Goal: Task Accomplishment & Management: Manage account settings

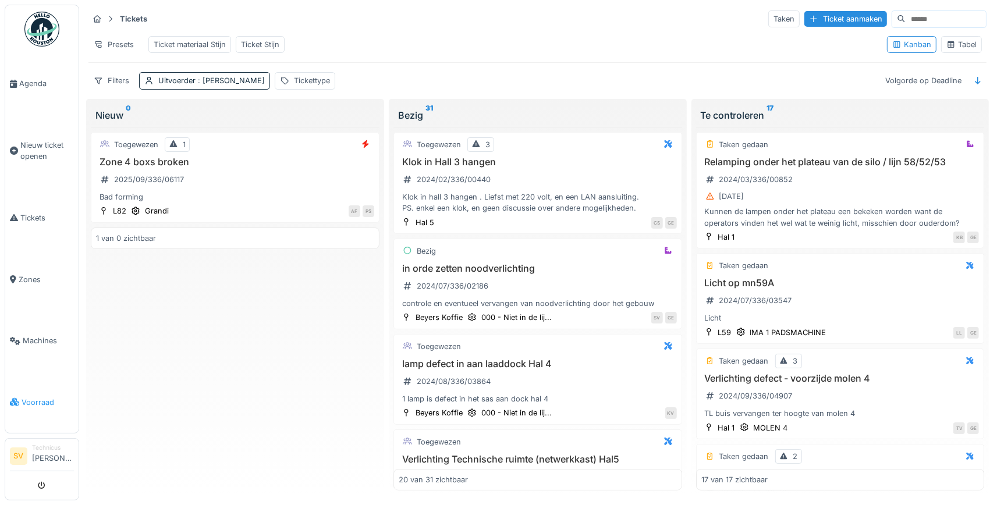
click at [33, 397] on span "Voorraad" at bounding box center [48, 402] width 52 height 11
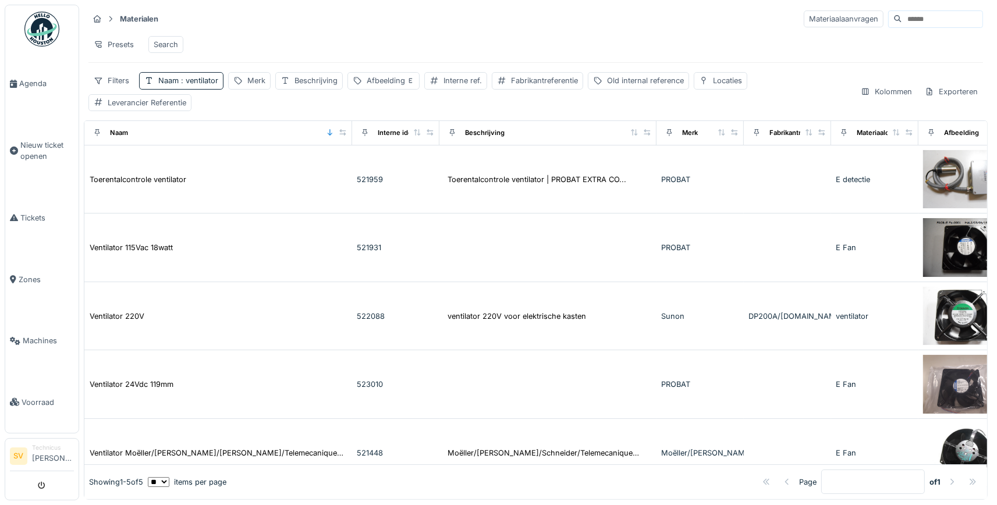
click at [904, 10] on div "Materialen Materiaalaanvragen" at bounding box center [535, 18] width 894 height 19
drag, startPoint x: 895, startPoint y: 15, endPoint x: 886, endPoint y: 17, distance: 8.9
click at [902, 16] on input at bounding box center [942, 19] width 80 height 16
type input "*****"
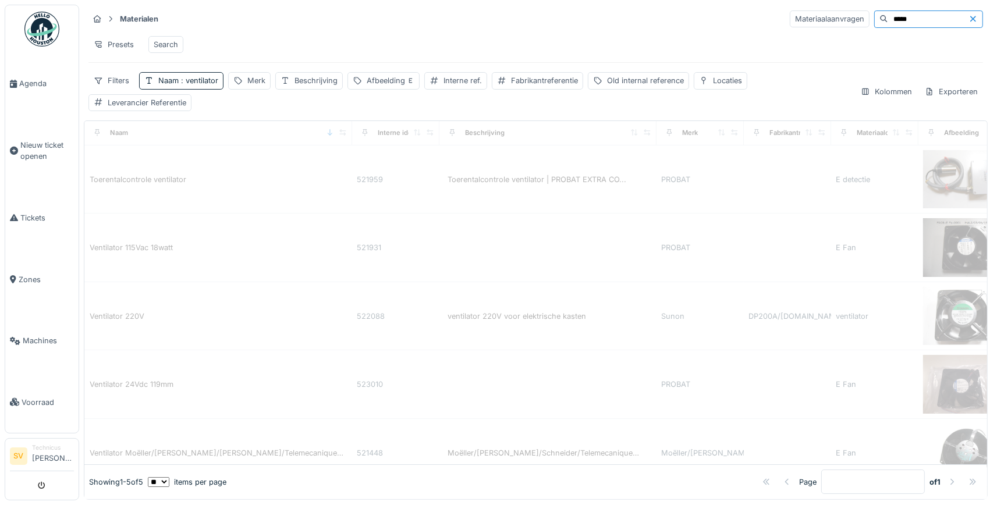
drag, startPoint x: 886, startPoint y: 17, endPoint x: 831, endPoint y: -2, distance: 58.0
click at [888, 11] on input "*****" at bounding box center [928, 19] width 80 height 16
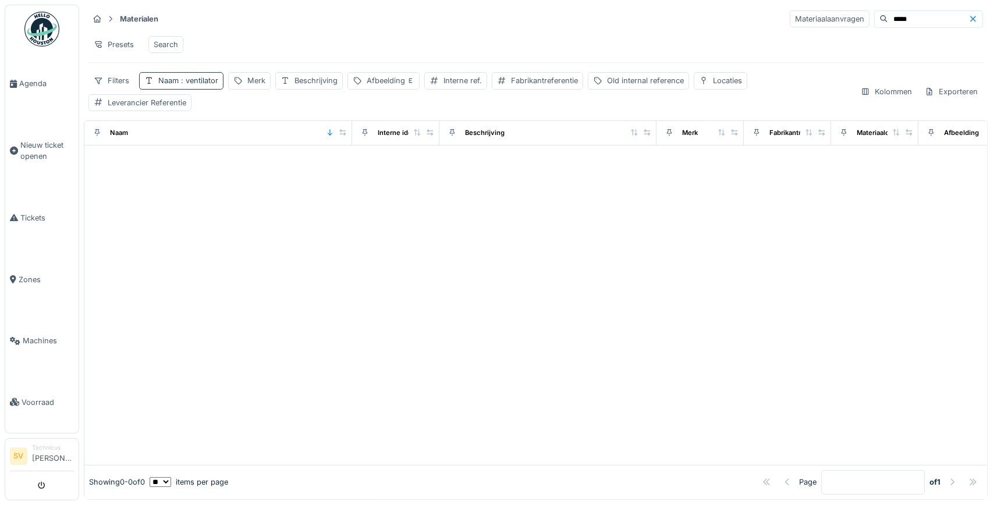
click at [193, 84] on span ": ventilator" at bounding box center [199, 80] width 40 height 9
click at [253, 138] on icon at bounding box center [248, 136] width 9 height 8
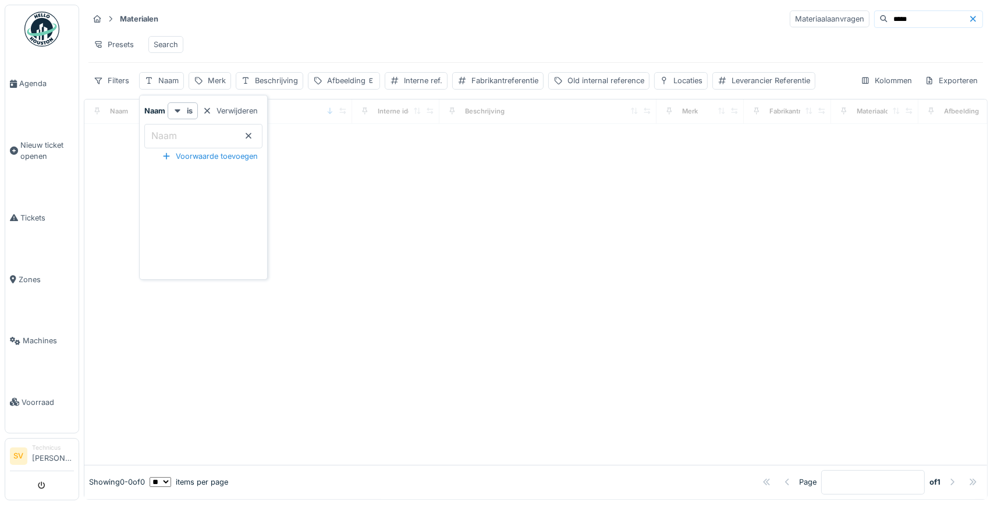
click at [340, 38] on div "Presets Search" at bounding box center [535, 44] width 894 height 26
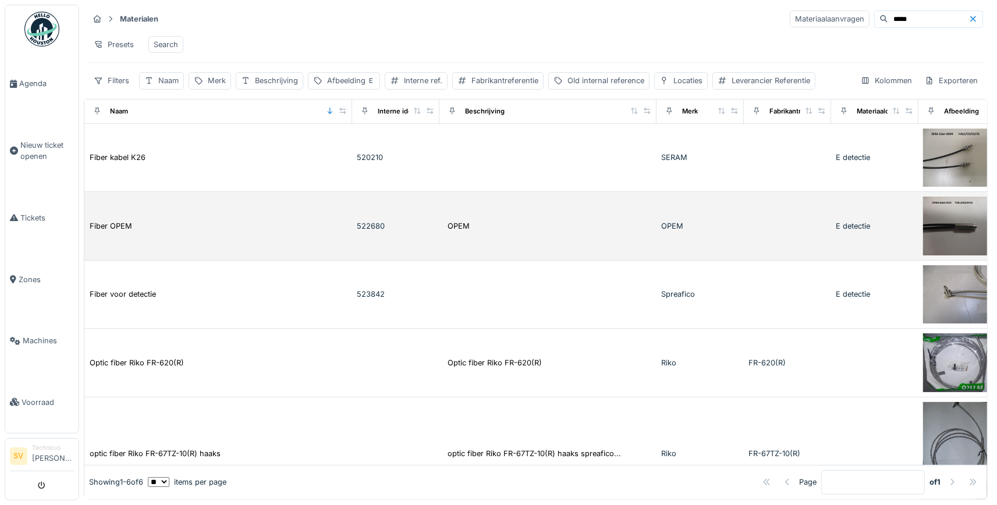
click at [595, 219] on td "OPEM" at bounding box center [547, 226] width 217 height 69
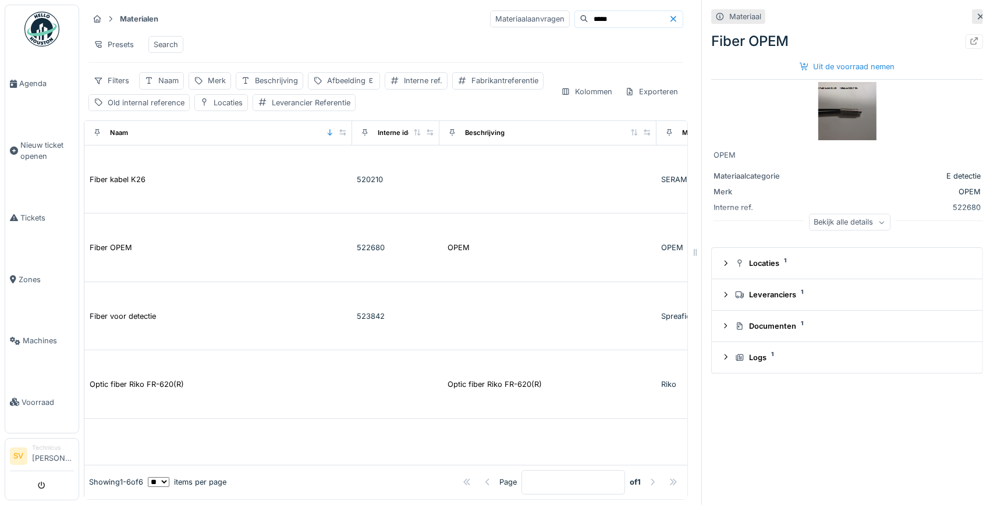
click at [843, 224] on div "Bekijk alle details" at bounding box center [849, 222] width 81 height 17
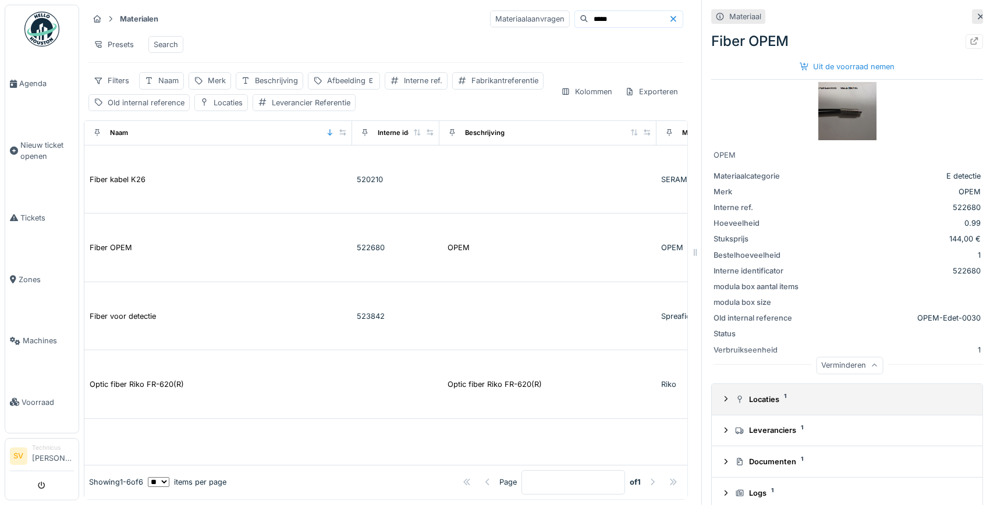
click at [778, 389] on summary "Locaties 1" at bounding box center [846, 400] width 261 height 22
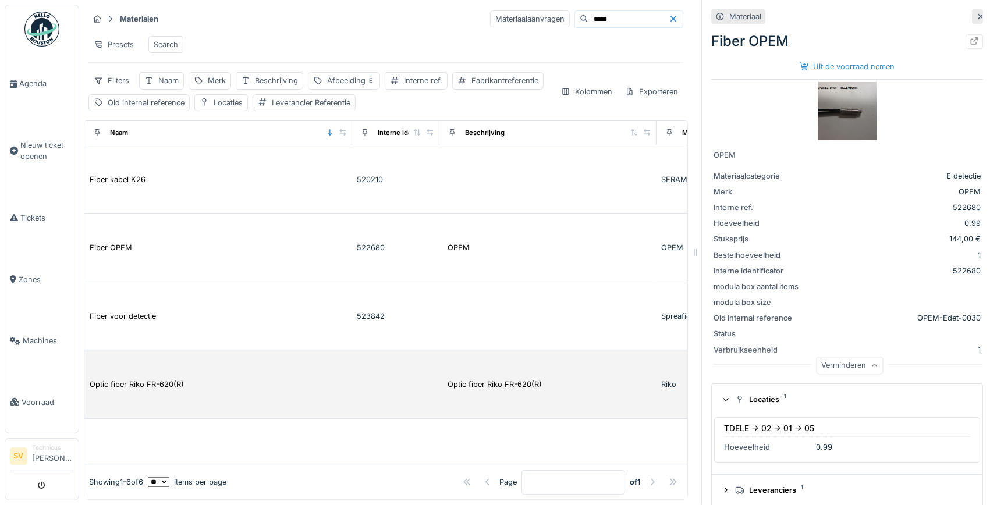
click at [258, 394] on td "Optic fiber Riko FR-620(R)" at bounding box center [218, 384] width 268 height 69
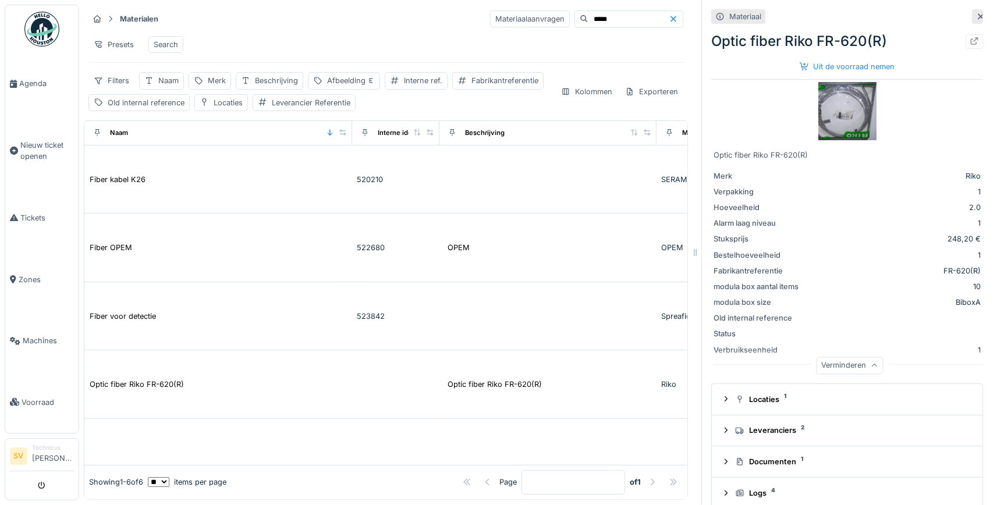
click at [852, 118] on img at bounding box center [847, 111] width 58 height 58
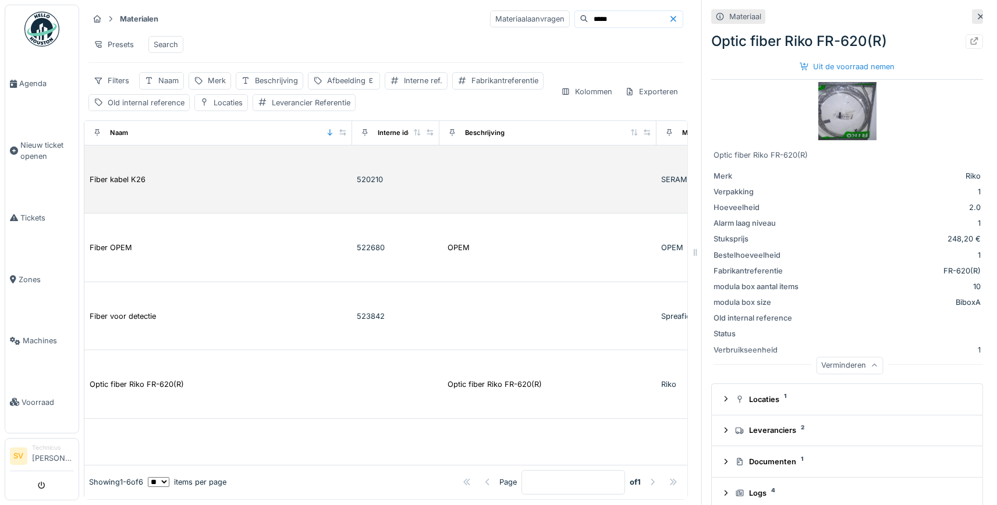
click at [341, 183] on div "Fiber kabel K26" at bounding box center [218, 179] width 258 height 12
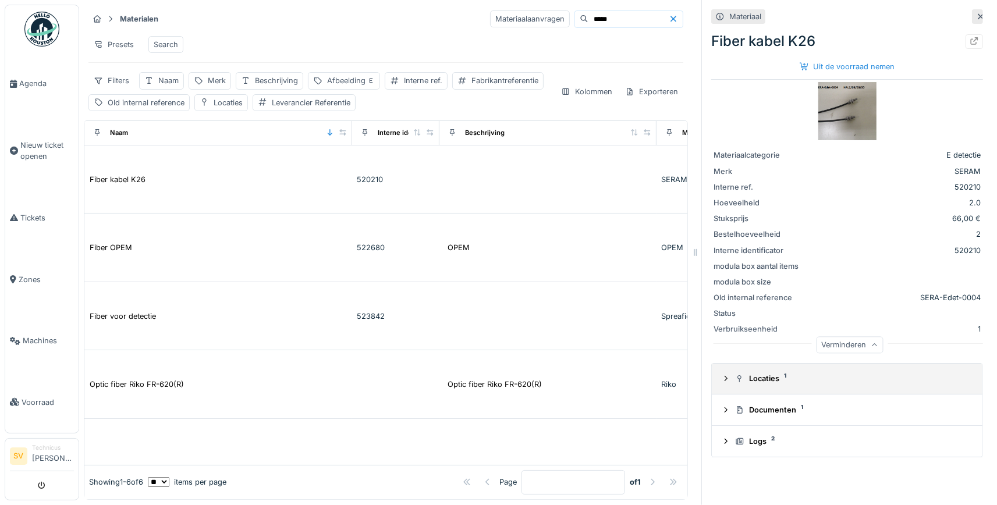
click at [797, 381] on div "Locaties 1" at bounding box center [851, 378] width 233 height 11
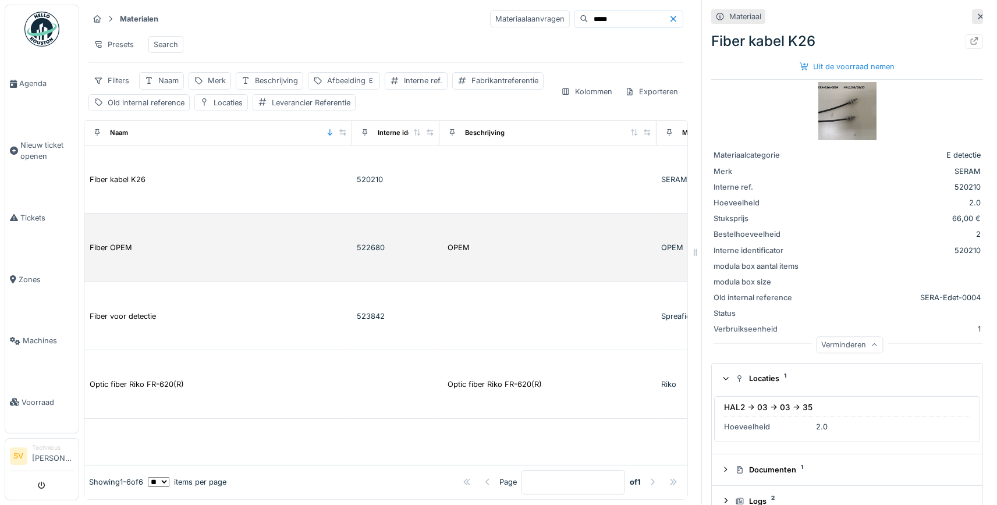
click at [253, 222] on td "Fiber OPEM" at bounding box center [218, 248] width 268 height 69
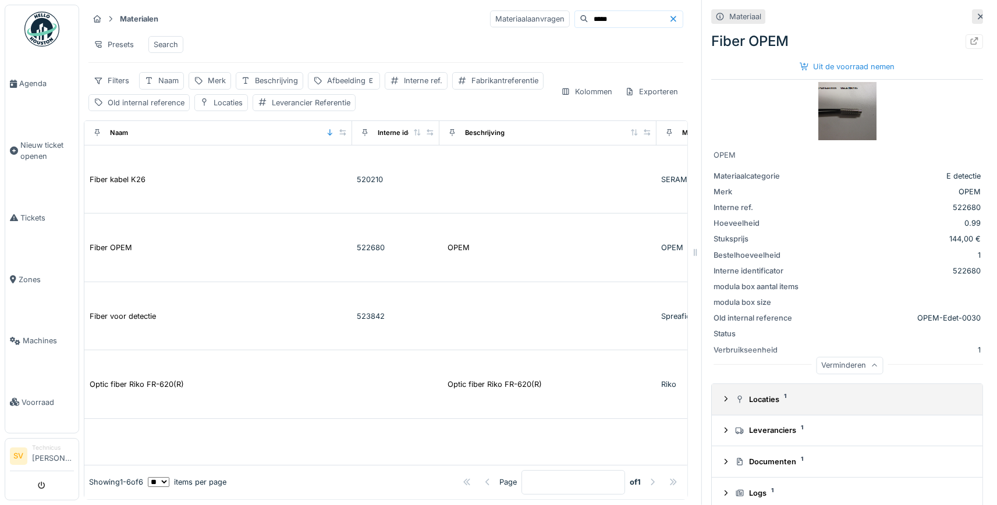
click at [771, 395] on div "Locaties 1" at bounding box center [851, 399] width 233 height 11
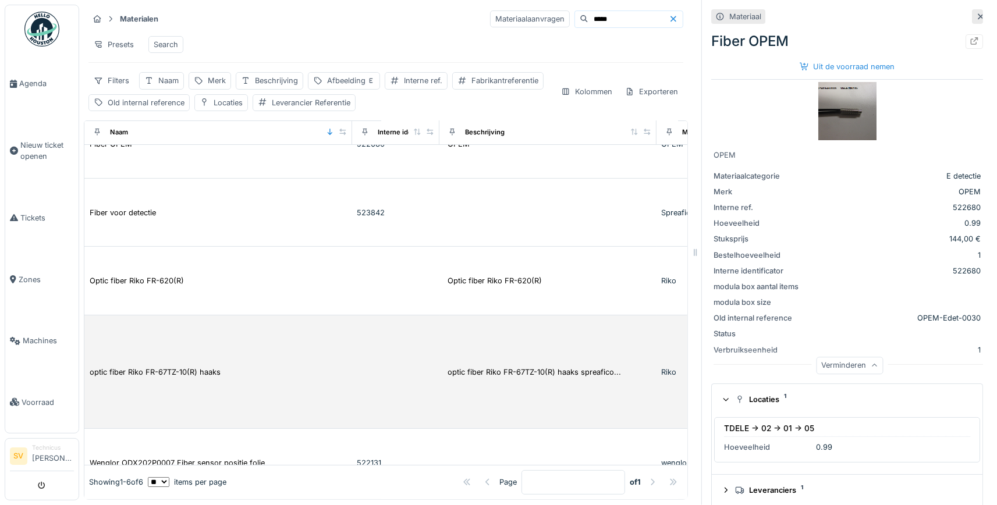
scroll to position [134, 0]
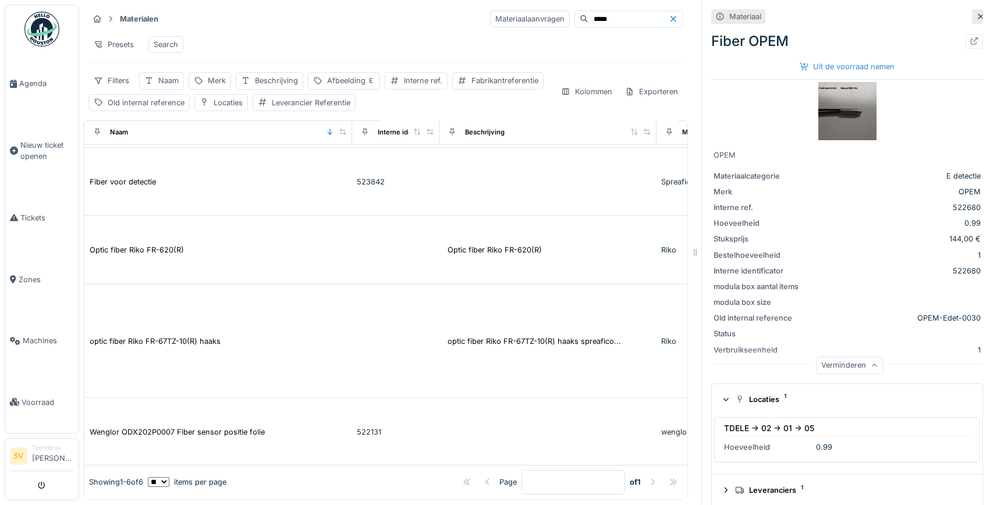
drag, startPoint x: 591, startPoint y: 22, endPoint x: 496, endPoint y: 30, distance: 95.1
click at [588, 27] on input "*****" at bounding box center [628, 19] width 80 height 16
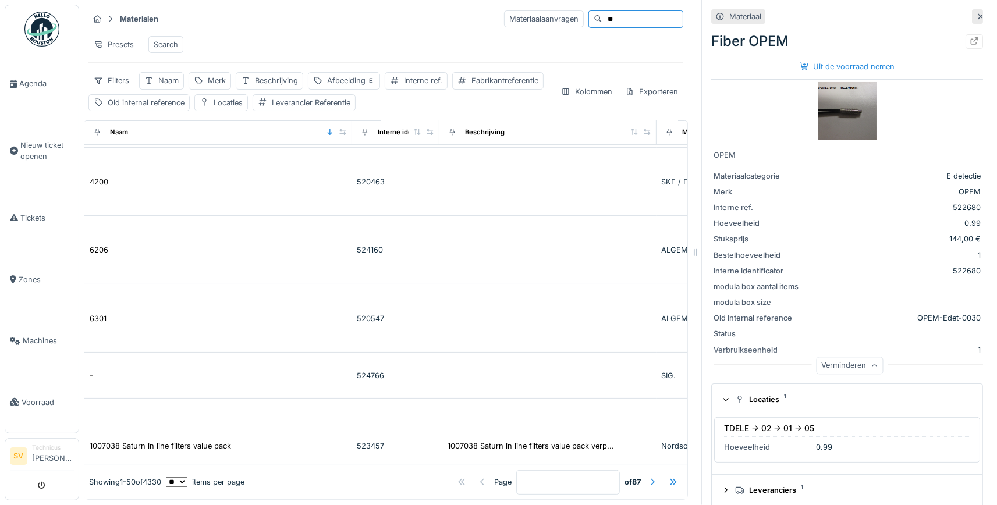
scroll to position [378, 0]
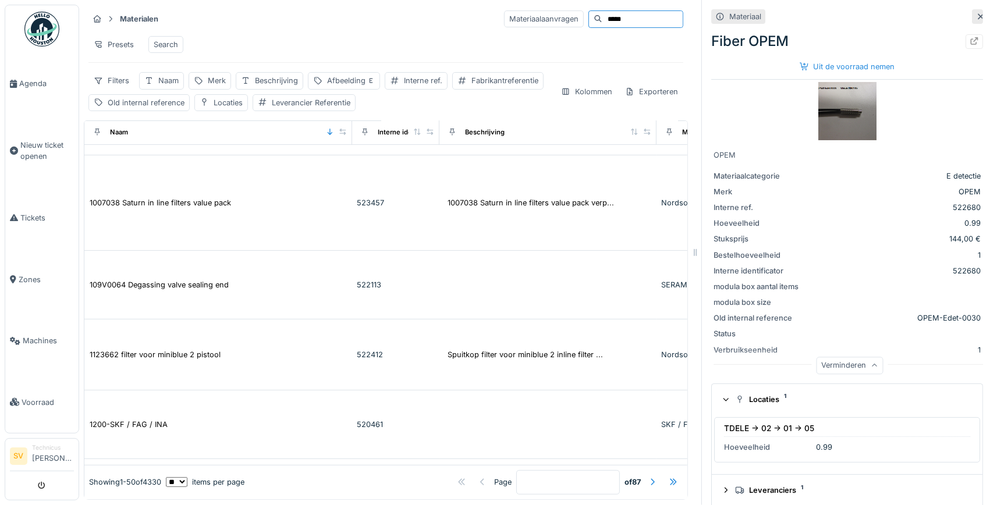
type input "*****"
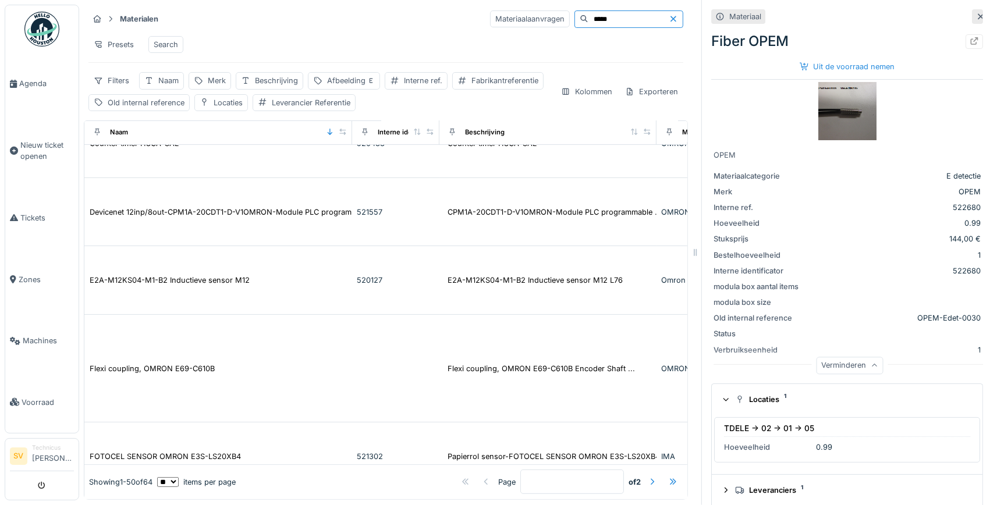
scroll to position [783, 0]
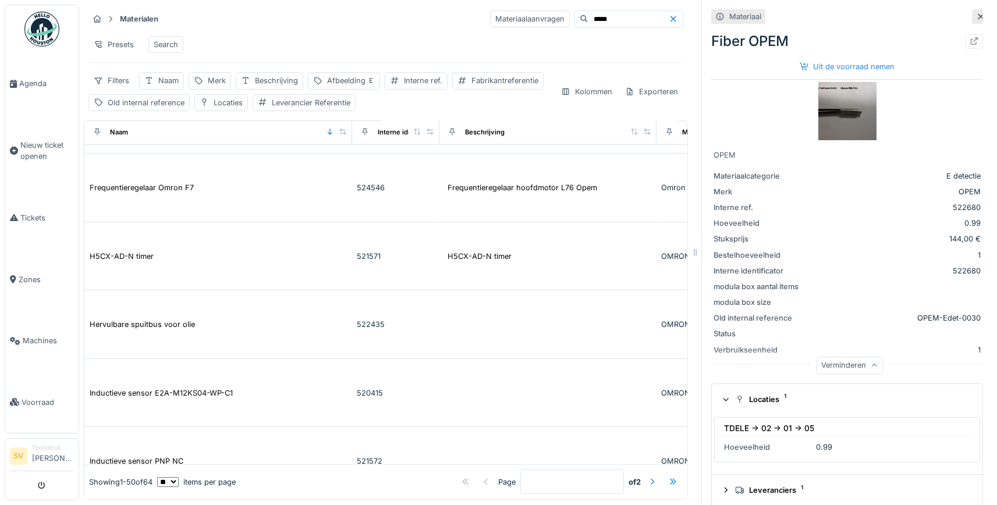
click at [677, 13] on div at bounding box center [675, 18] width 14 height 11
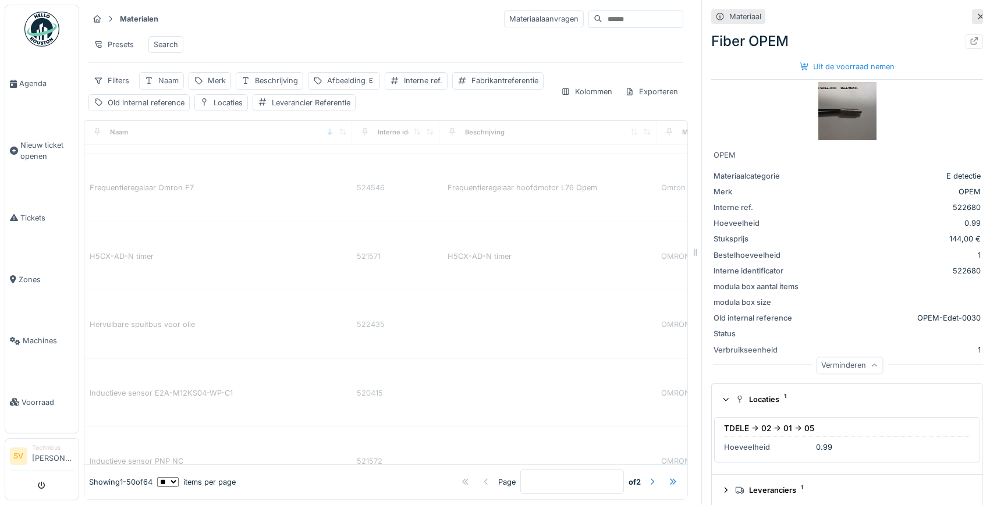
click at [166, 79] on div "Naam" at bounding box center [168, 80] width 20 height 11
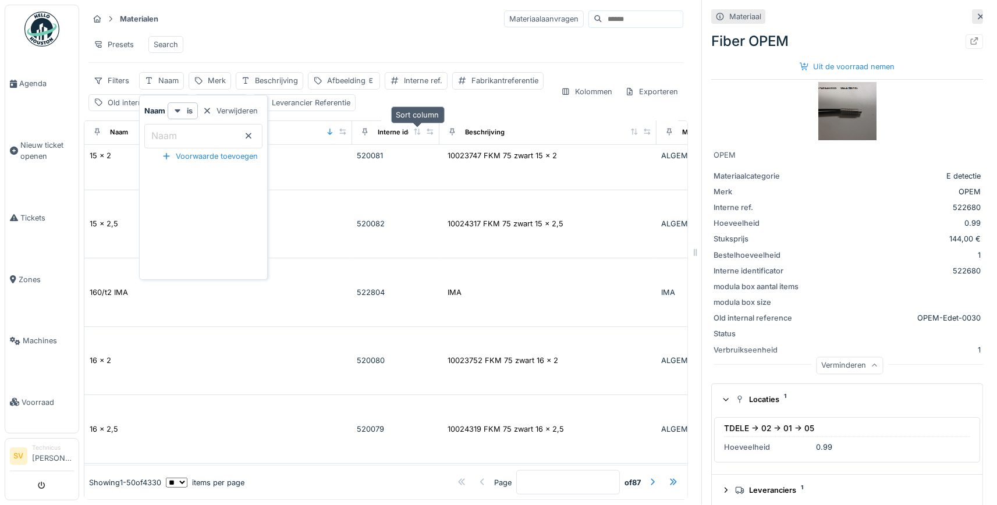
scroll to position [1898, 0]
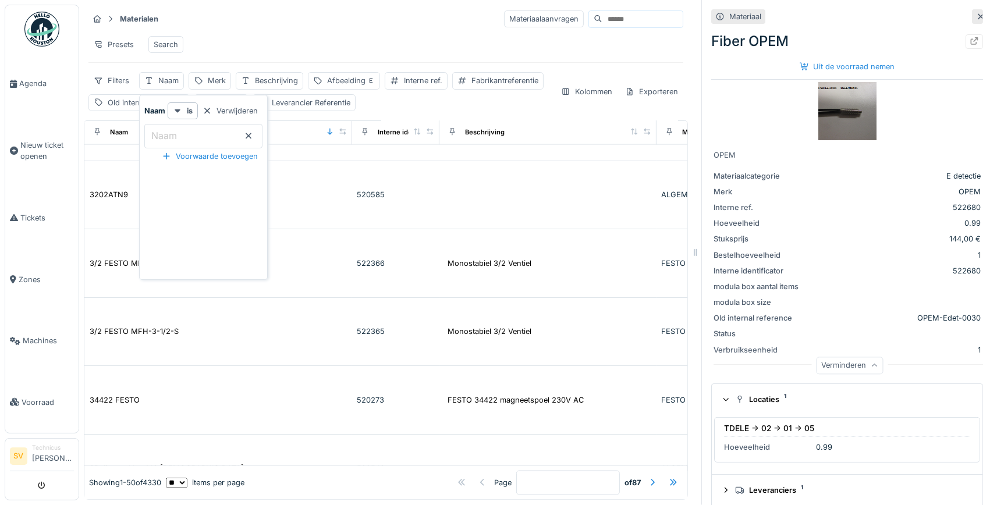
click at [225, 127] on input "Naam" at bounding box center [203, 136] width 118 height 24
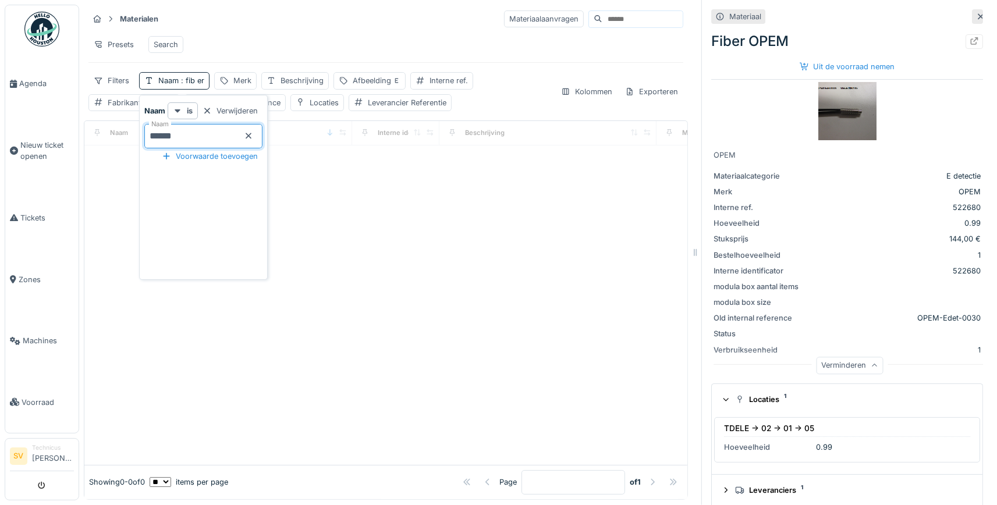
scroll to position [0, 0]
type input "*****"
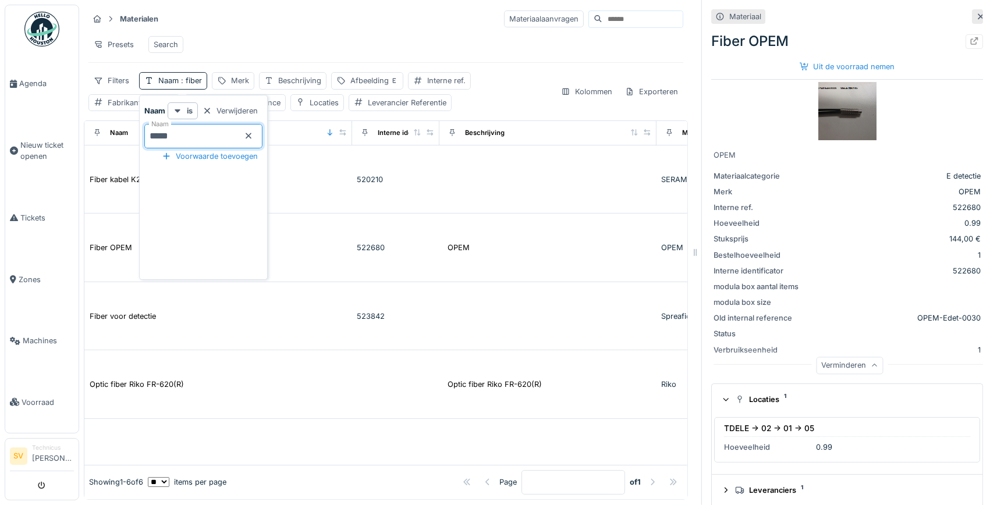
click at [528, 65] on div "Materialen Materiaalaanvragen Presets Search Filters Naam : fiber Merk Beschrij…" at bounding box center [386, 60] width 604 height 111
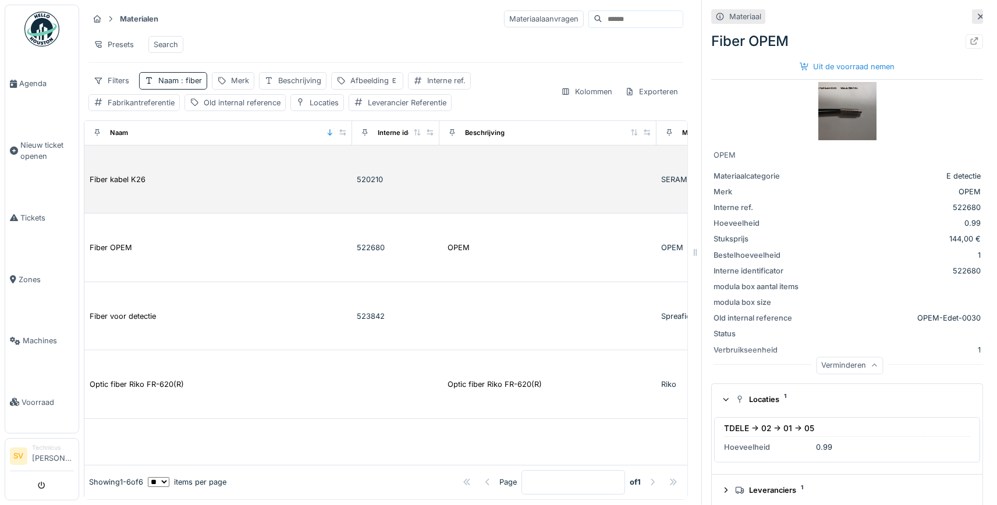
click at [141, 189] on td "Fiber kabel K26" at bounding box center [218, 179] width 268 height 69
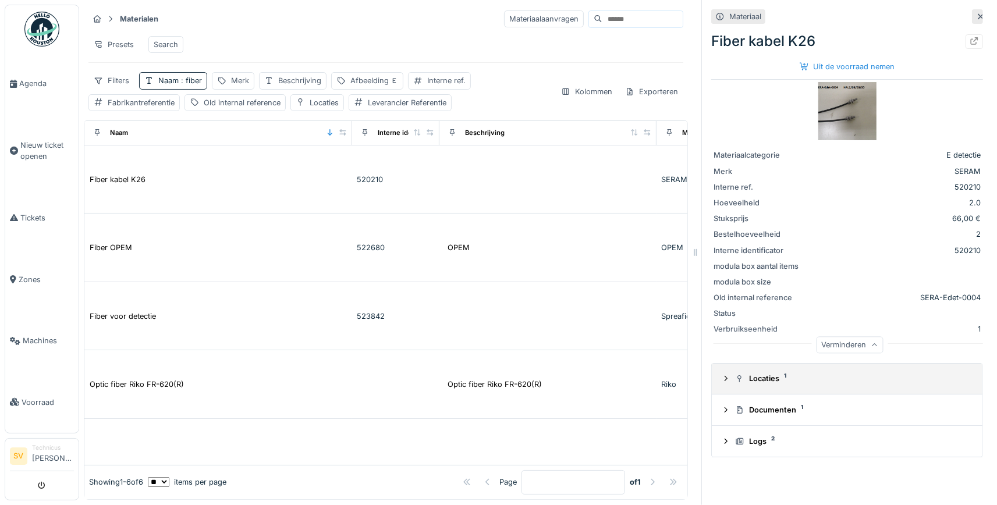
click at [726, 378] on icon at bounding box center [725, 378] width 3 height 5
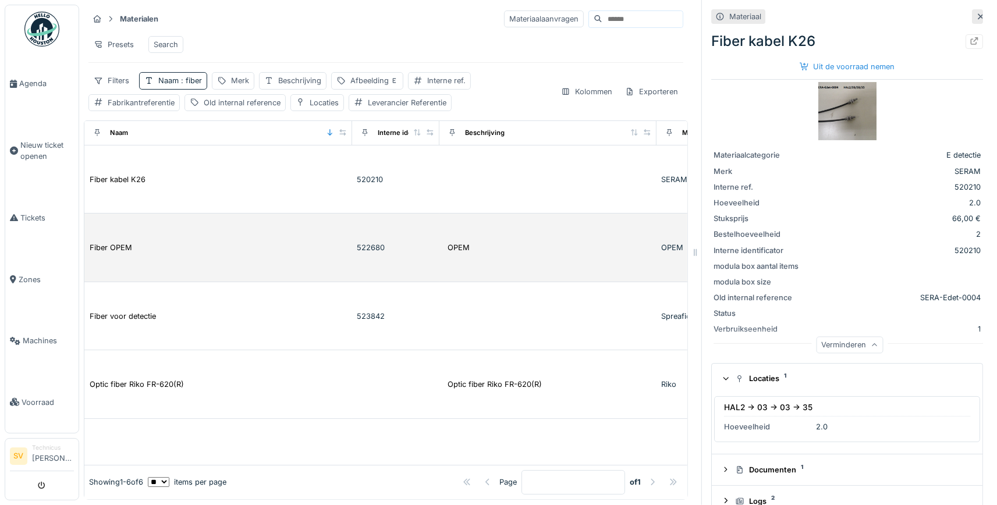
click at [159, 244] on div "Fiber OPEM" at bounding box center [218, 247] width 258 height 12
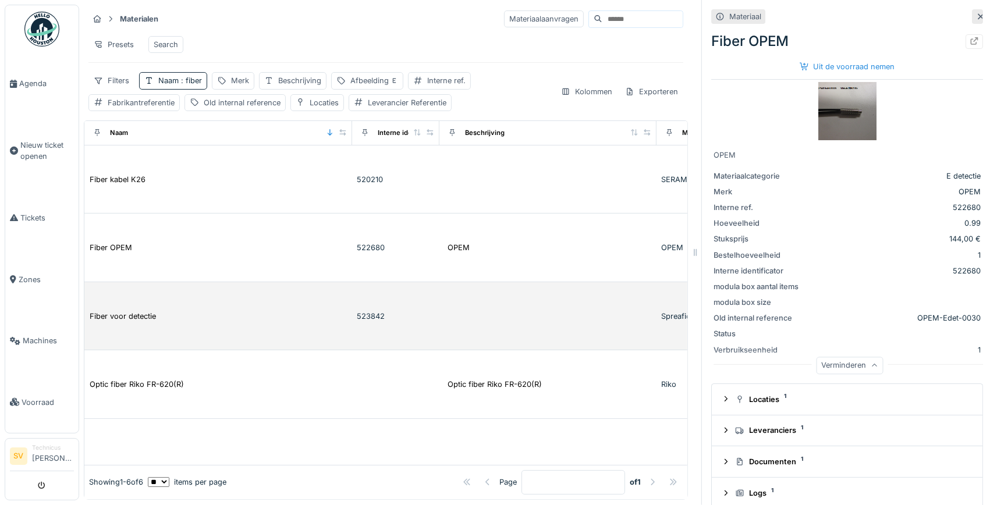
click at [137, 302] on td "Fiber voor detectie" at bounding box center [218, 316] width 268 height 69
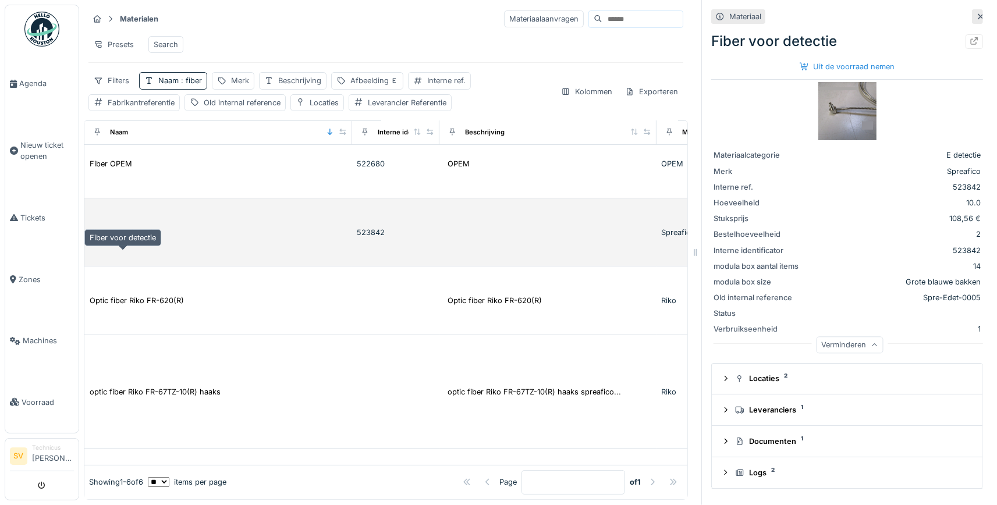
scroll to position [109, 0]
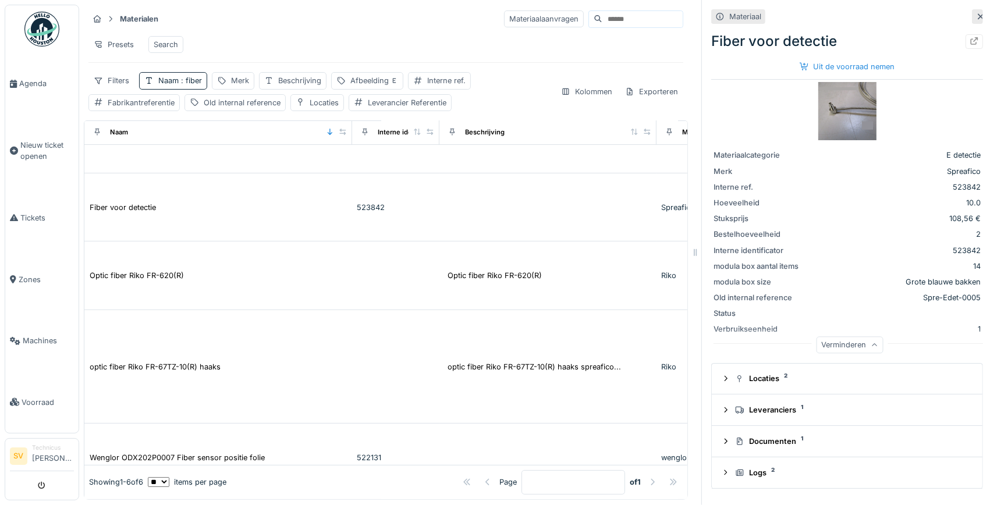
click at [833, 111] on img at bounding box center [847, 111] width 58 height 58
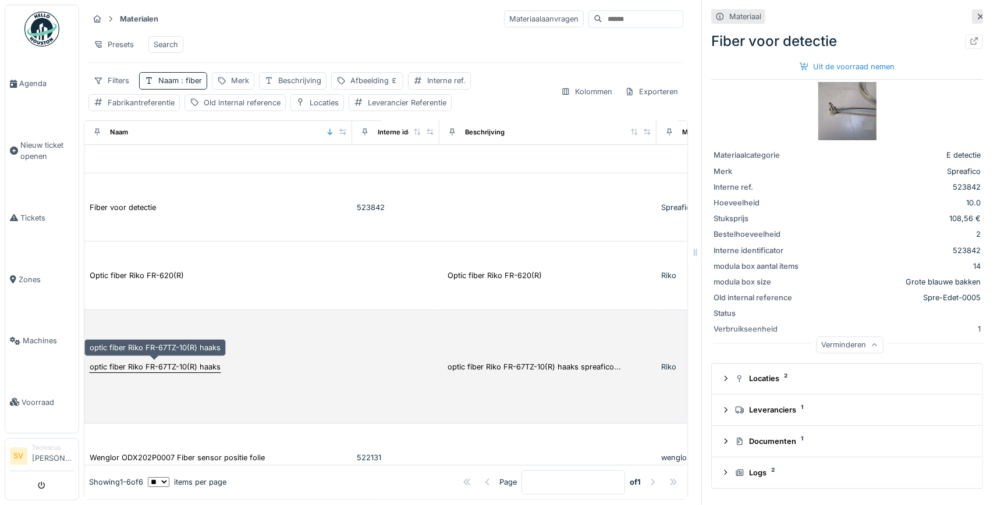
click at [113, 371] on div "optic fiber Riko FR-67TZ-10(R) haaks" at bounding box center [155, 366] width 131 height 11
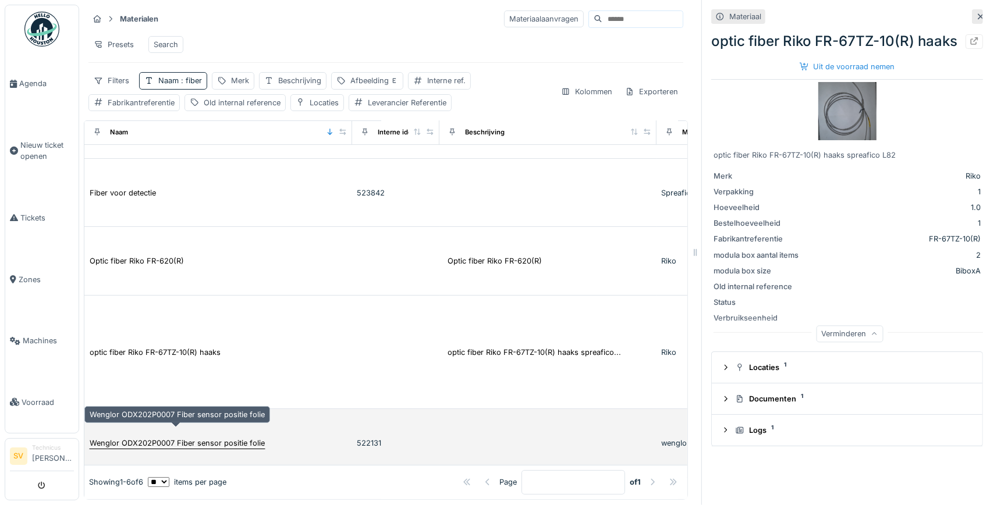
scroll to position [134, 0]
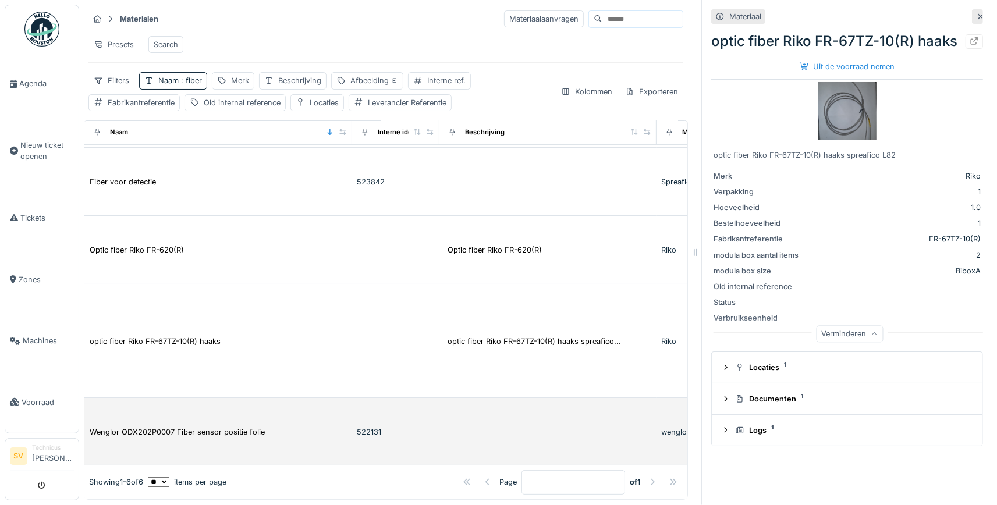
click at [183, 414] on td "Wenglor ODX202P0007 Fiber sensor positie folie" at bounding box center [218, 432] width 268 height 69
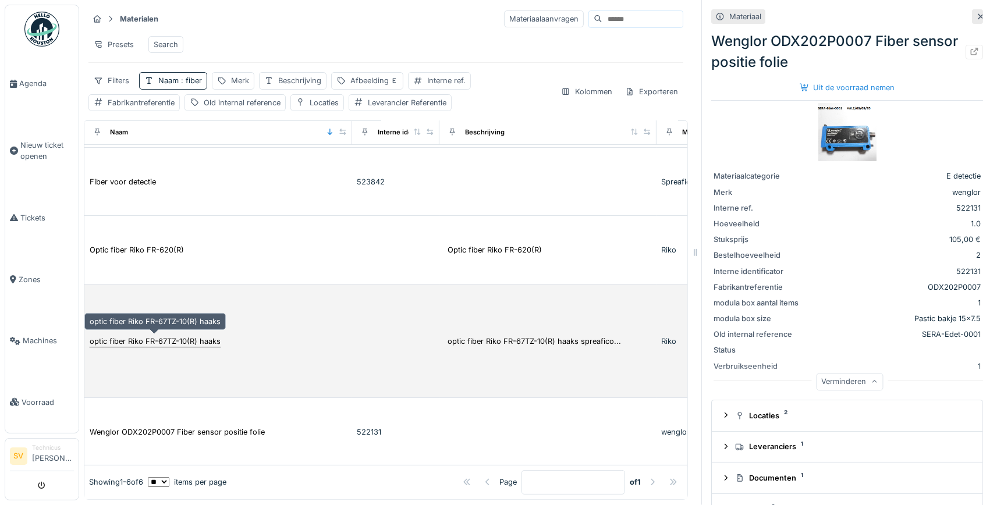
click at [173, 341] on div "optic fiber Riko FR-67TZ-10(R) haaks" at bounding box center [155, 341] width 131 height 11
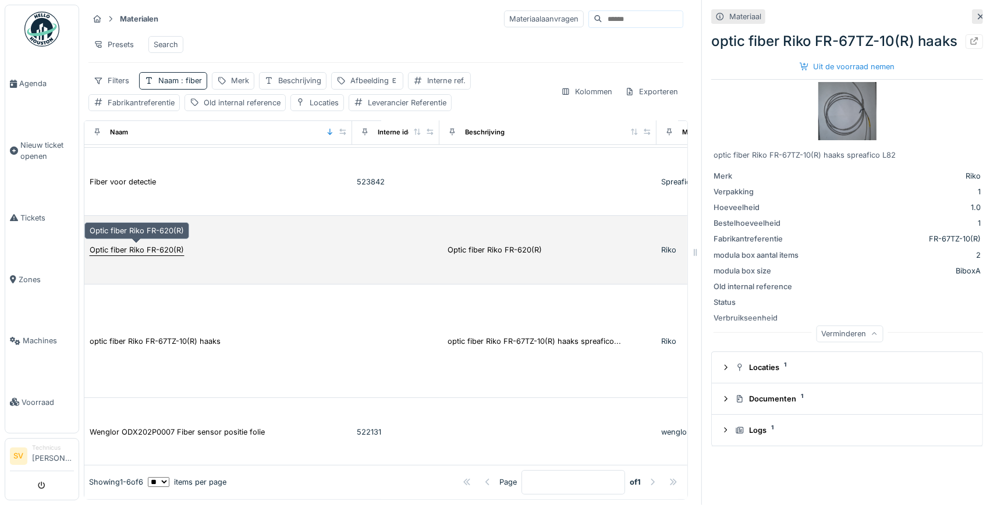
click at [164, 250] on div "Optic fiber Riko FR-620(R)" at bounding box center [137, 249] width 94 height 11
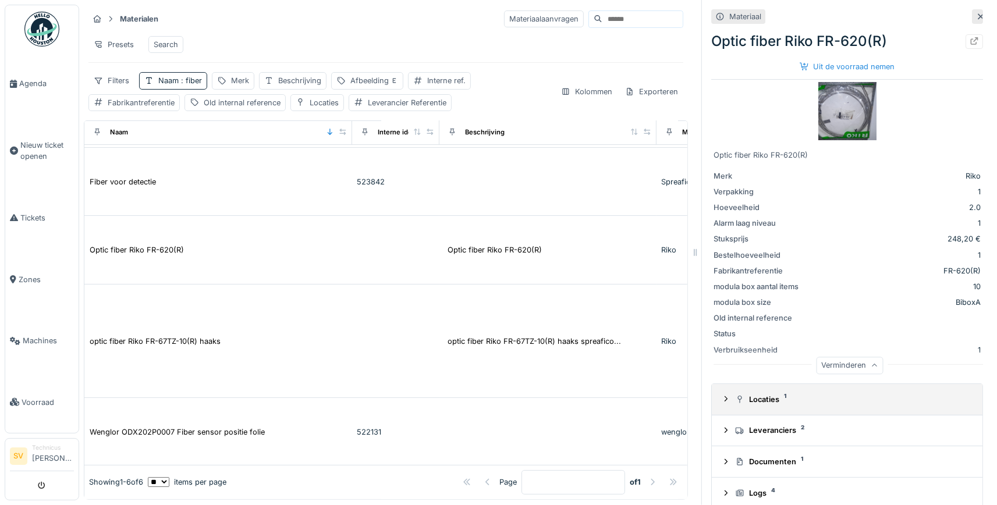
click at [762, 401] on div "Locaties 1" at bounding box center [851, 399] width 233 height 11
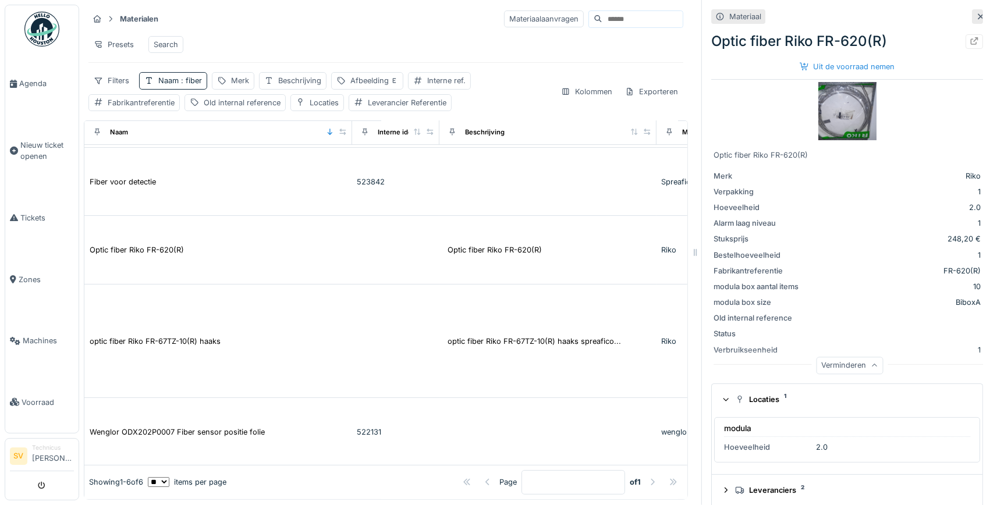
click at [766, 433] on div "modula" at bounding box center [847, 429] width 246 height 15
click at [759, 451] on div "Hoeveelheid" at bounding box center [767, 447] width 87 height 11
click at [852, 66] on div "Uit de voorraad nemen" at bounding box center [847, 67] width 105 height 16
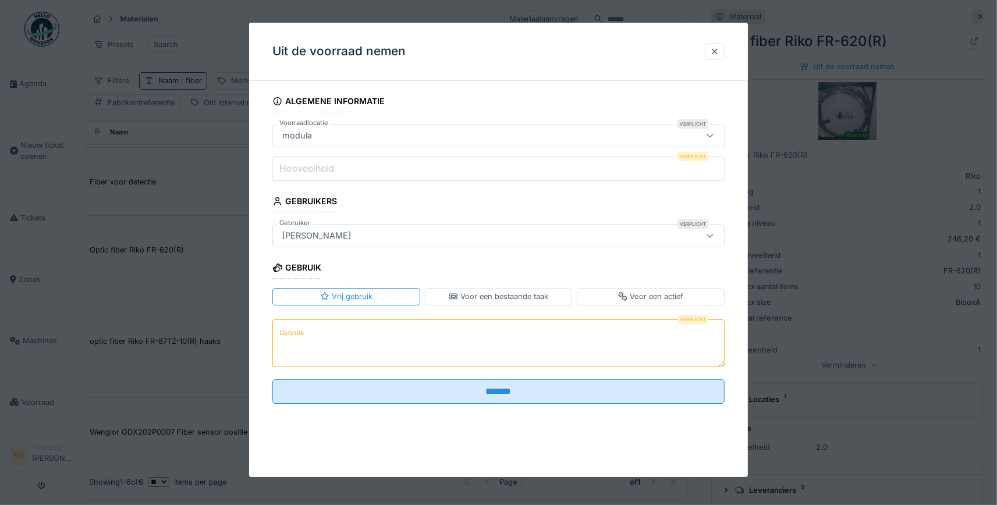
click at [362, 172] on input "Hoeveelheid" at bounding box center [498, 169] width 452 height 24
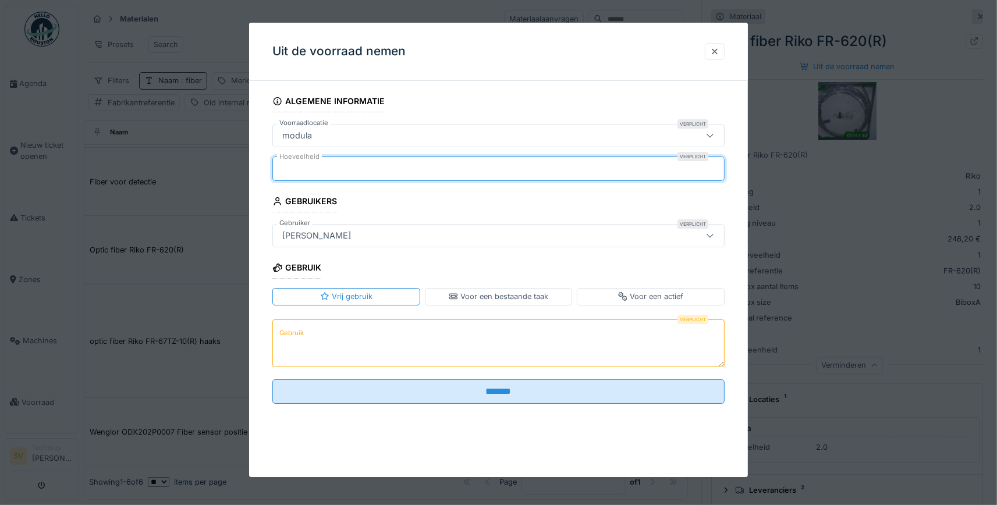
type input "*"
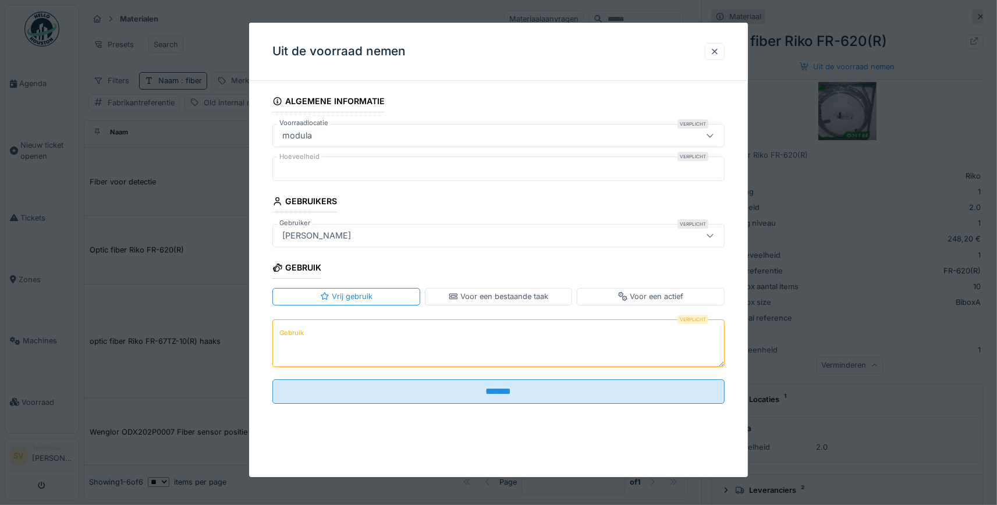
click at [321, 340] on textarea "Gebruik" at bounding box center [498, 343] width 452 height 48
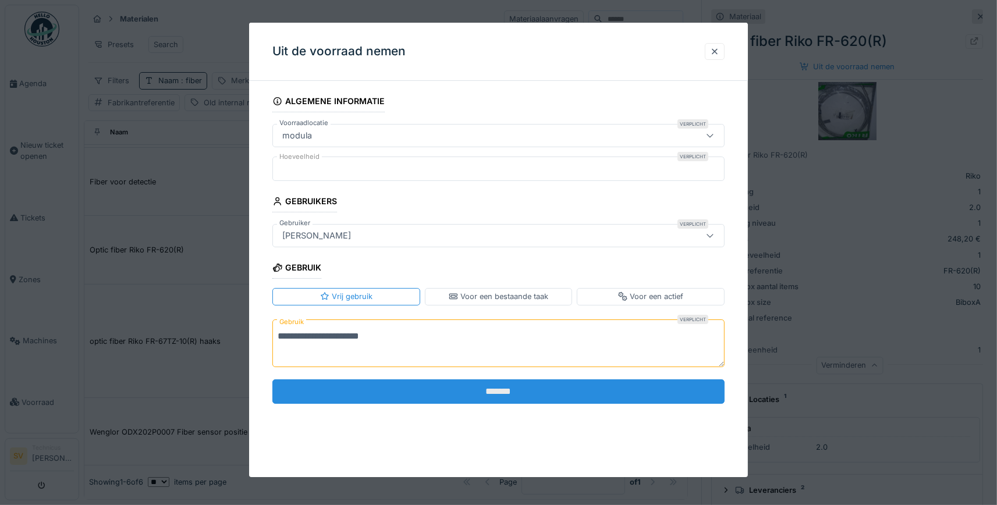
type textarea "**********"
click at [624, 394] on input "*******" at bounding box center [498, 391] width 452 height 24
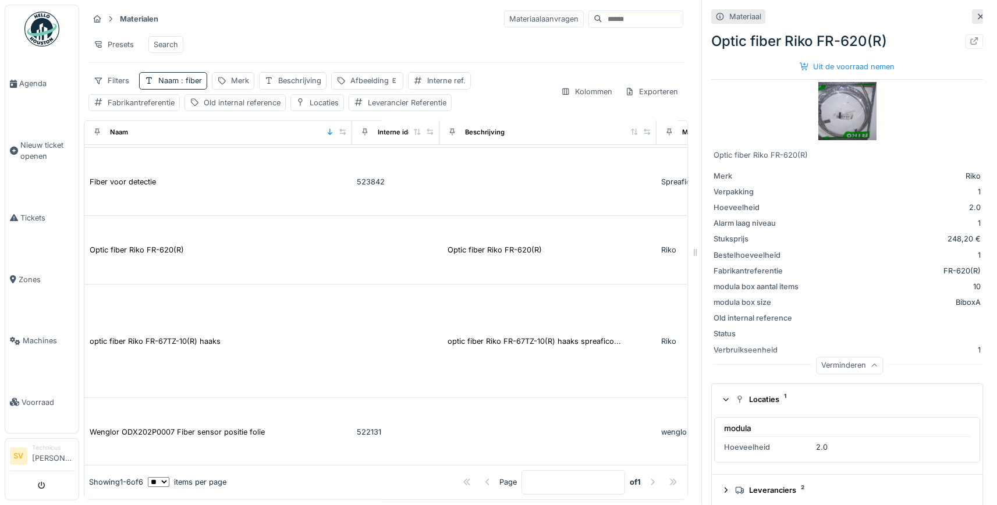
click at [798, 436] on div "modula" at bounding box center [847, 429] width 246 height 15
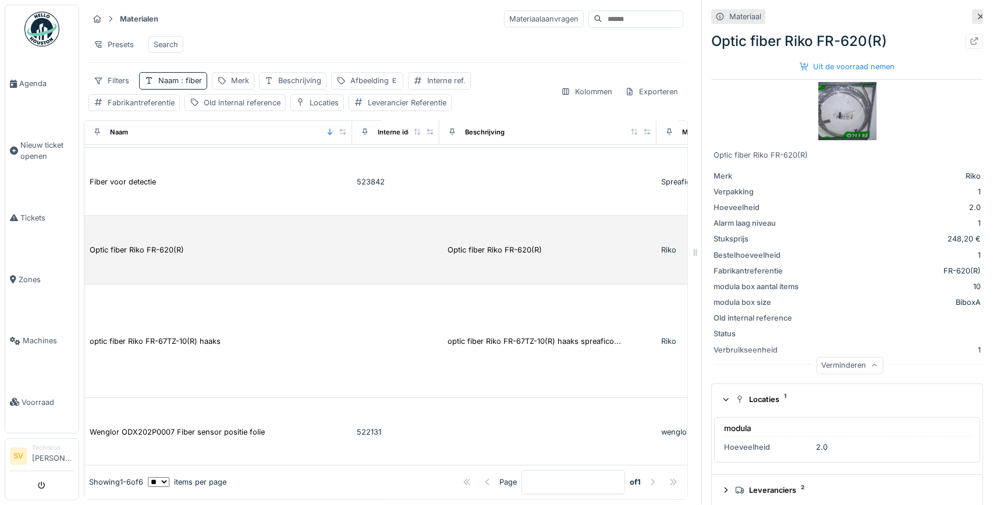
click at [136, 241] on td "Optic fiber Riko FR-620(R)" at bounding box center [218, 250] width 268 height 69
click at [135, 247] on div "Optic fiber Riko FR-620(R)" at bounding box center [137, 249] width 94 height 11
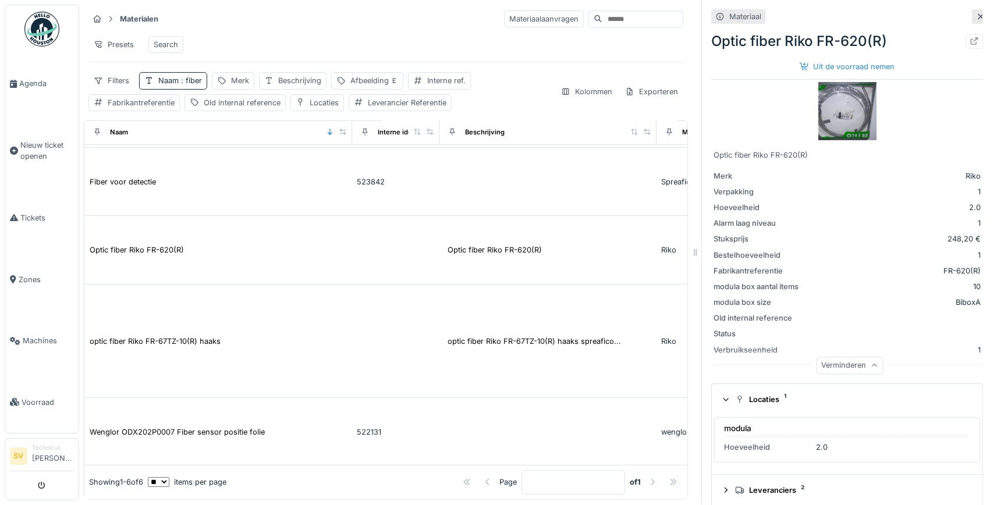
click at [783, 444] on div "Hoeveelheid" at bounding box center [767, 447] width 87 height 11
click at [817, 63] on div "Uit de voorraad nemen" at bounding box center [847, 67] width 105 height 16
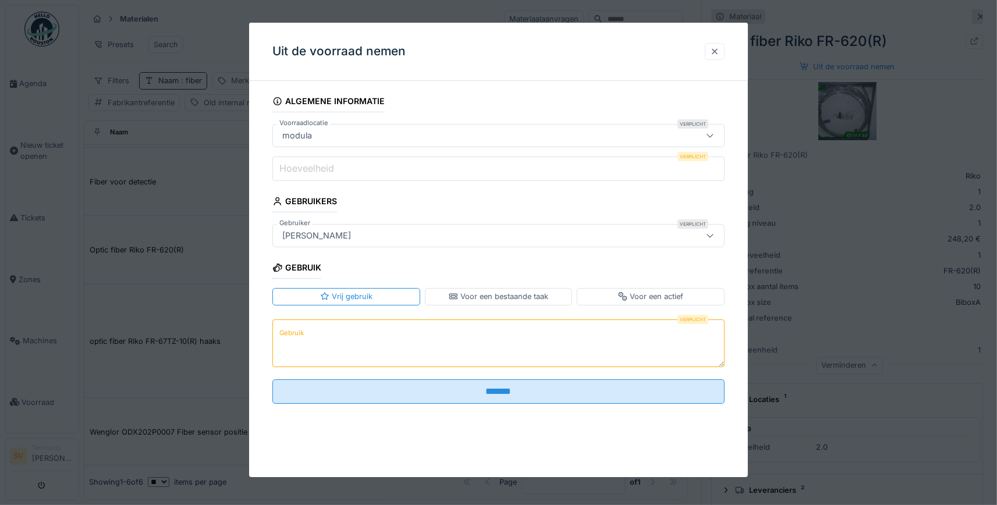
click at [719, 52] on div at bounding box center [714, 51] width 9 height 11
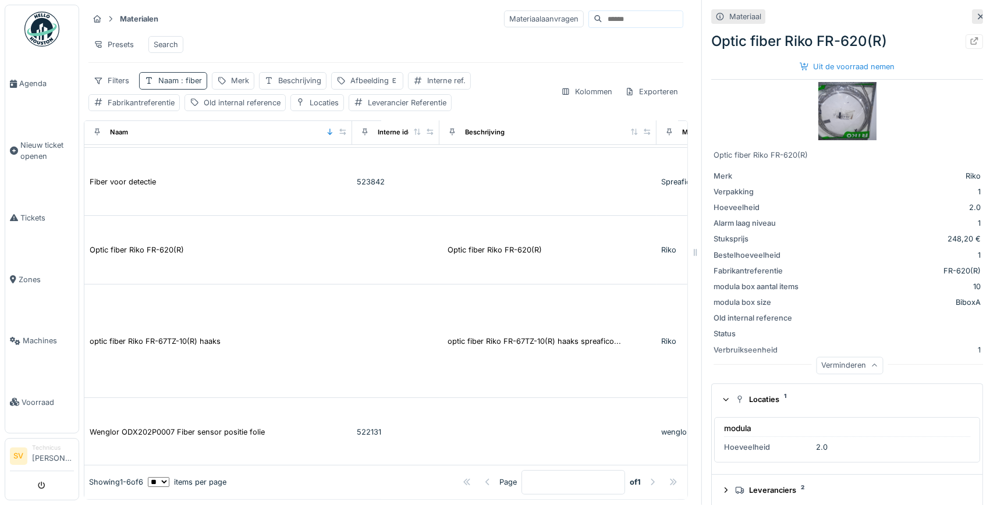
click at [195, 78] on span ": fiber" at bounding box center [190, 80] width 23 height 9
click at [253, 132] on div at bounding box center [248, 136] width 9 height 11
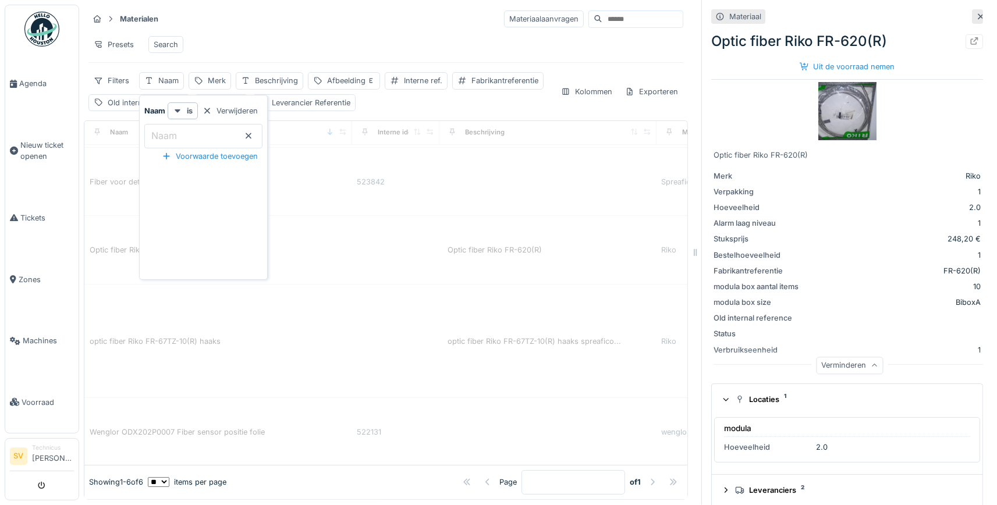
click at [195, 137] on input "Naam" at bounding box center [203, 136] width 118 height 24
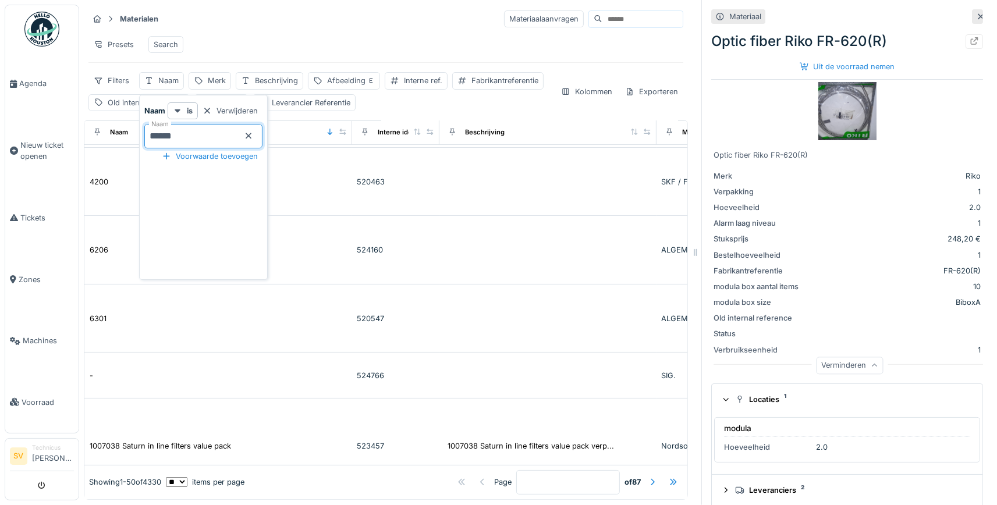
scroll to position [378, 0]
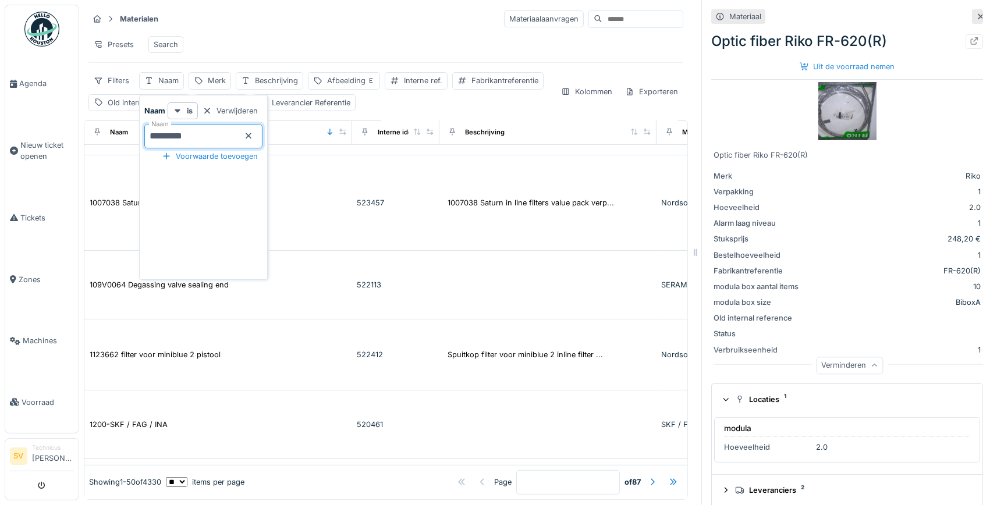
type input "*********"
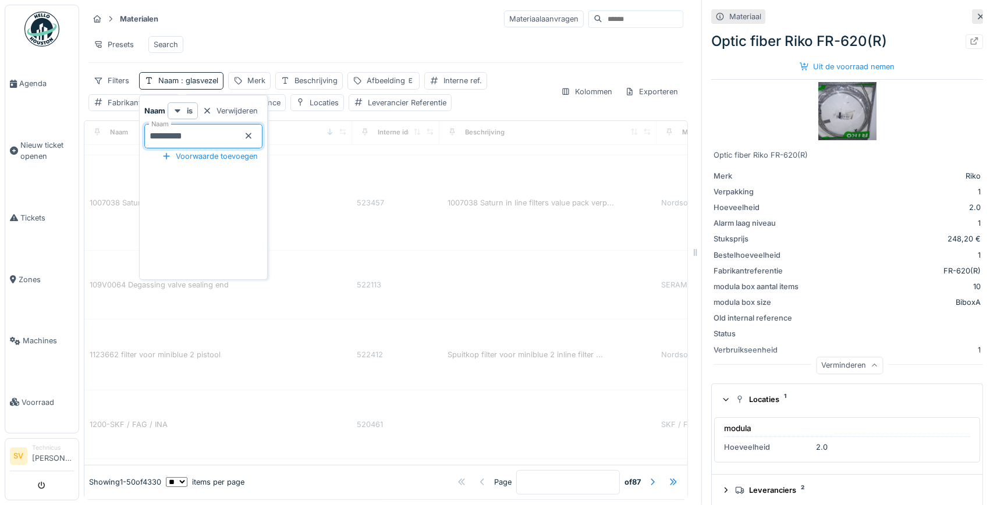
scroll to position [0, 0]
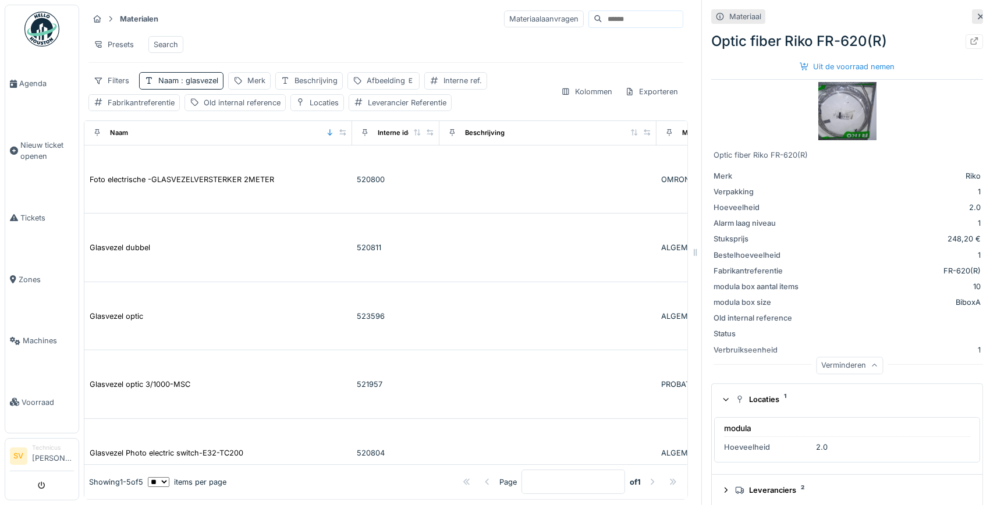
click at [364, 26] on div "Materialen Materiaalaanvragen" at bounding box center [385, 18] width 595 height 19
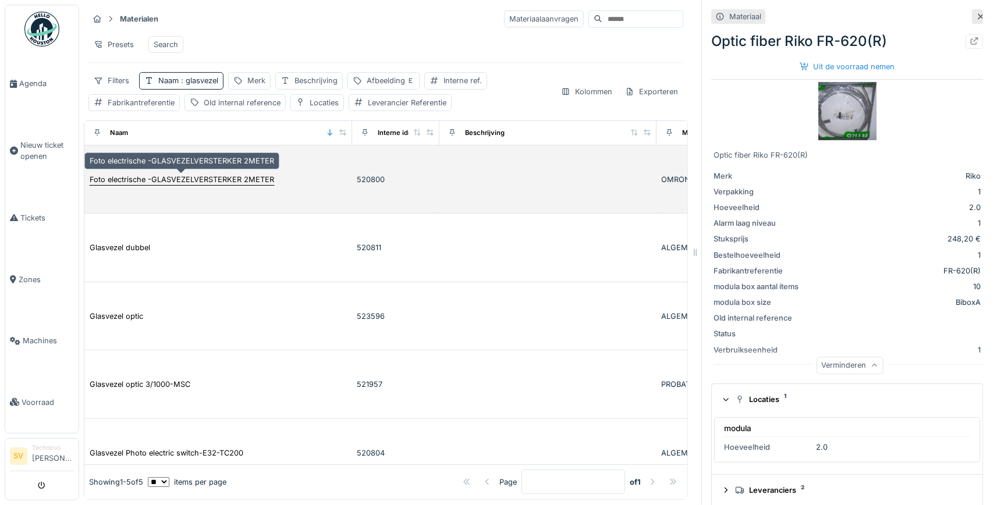
click at [163, 175] on div "Foto electrische -GLASVEZELVERSTERKER 2METER" at bounding box center [182, 179] width 184 height 11
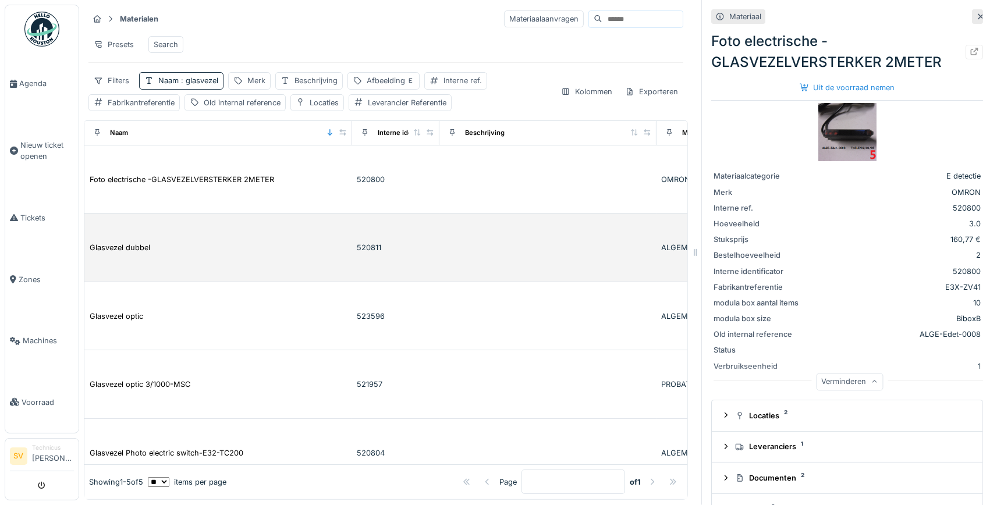
click at [150, 239] on td "Glasvezel dubbel" at bounding box center [218, 248] width 268 height 69
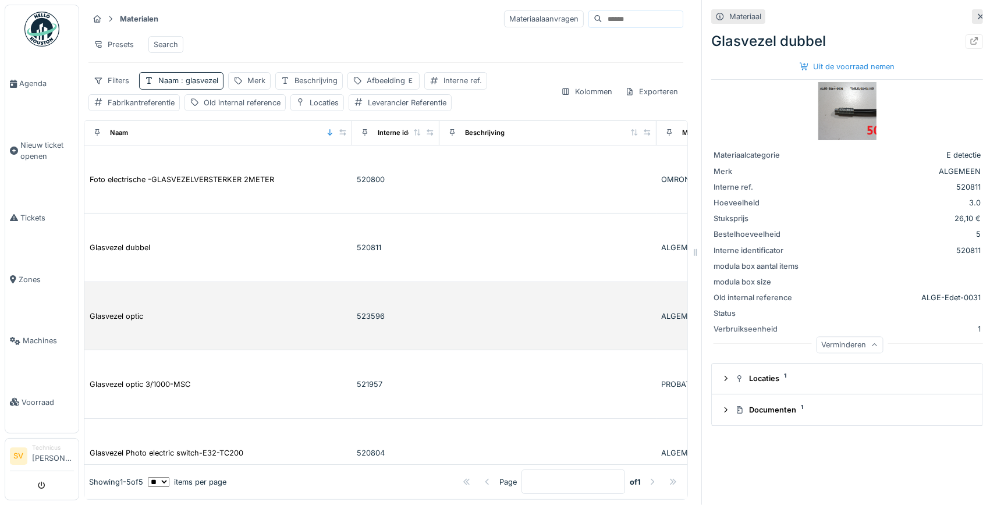
click at [187, 292] on td "Glasvezel optic" at bounding box center [218, 316] width 268 height 69
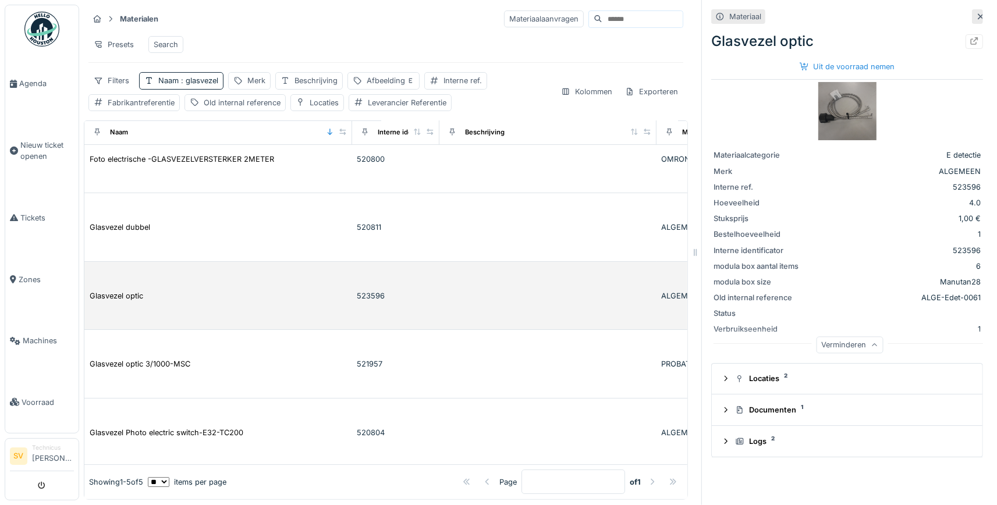
scroll to position [21, 0]
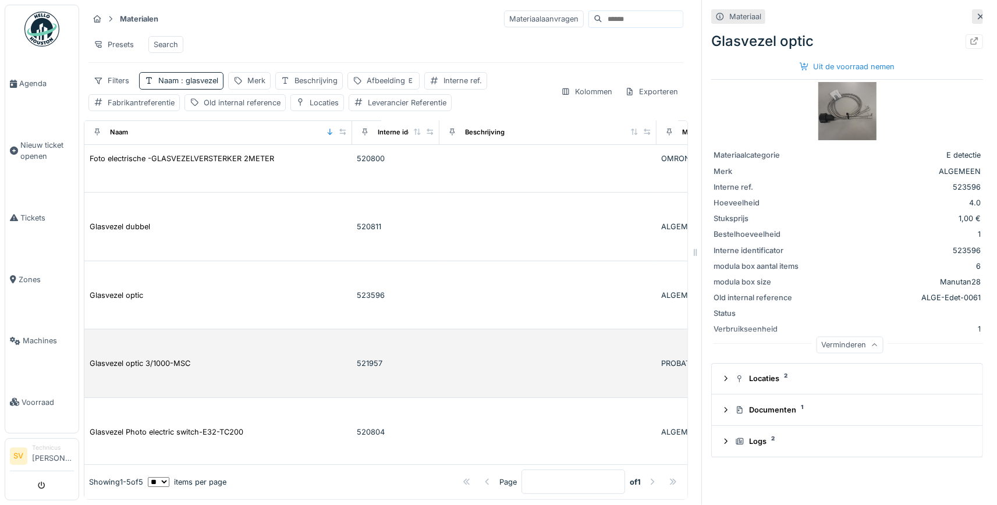
click at [159, 374] on td "Glasvezel optic 3/1000-MSC" at bounding box center [218, 363] width 268 height 69
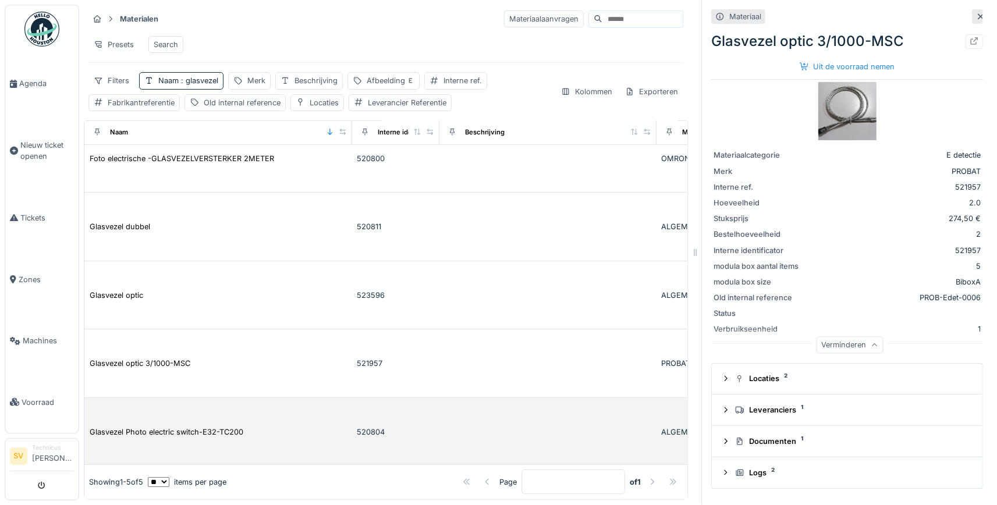
click at [161, 424] on td "Glasvezel Photo electric switch-E32-TC200" at bounding box center [218, 432] width 268 height 69
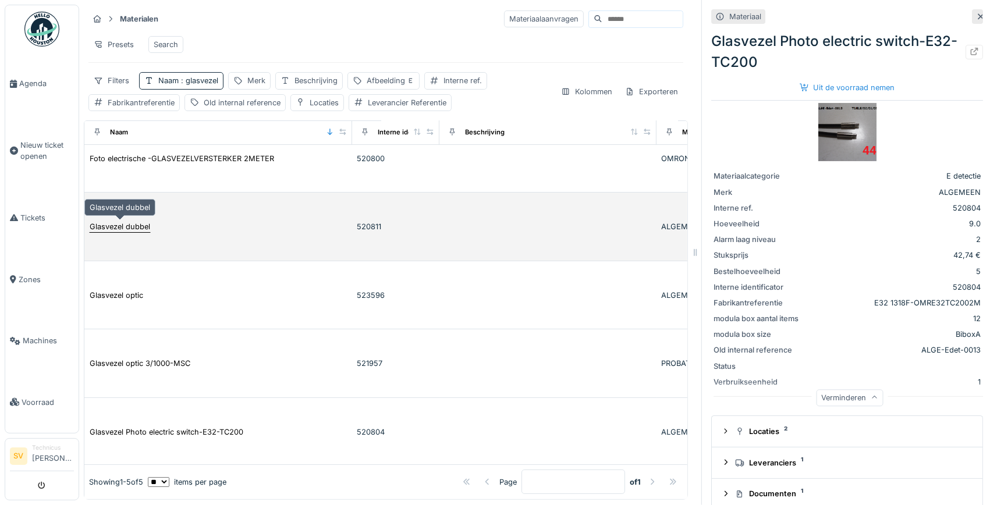
click at [144, 226] on div "Glasvezel dubbel" at bounding box center [120, 226] width 61 height 11
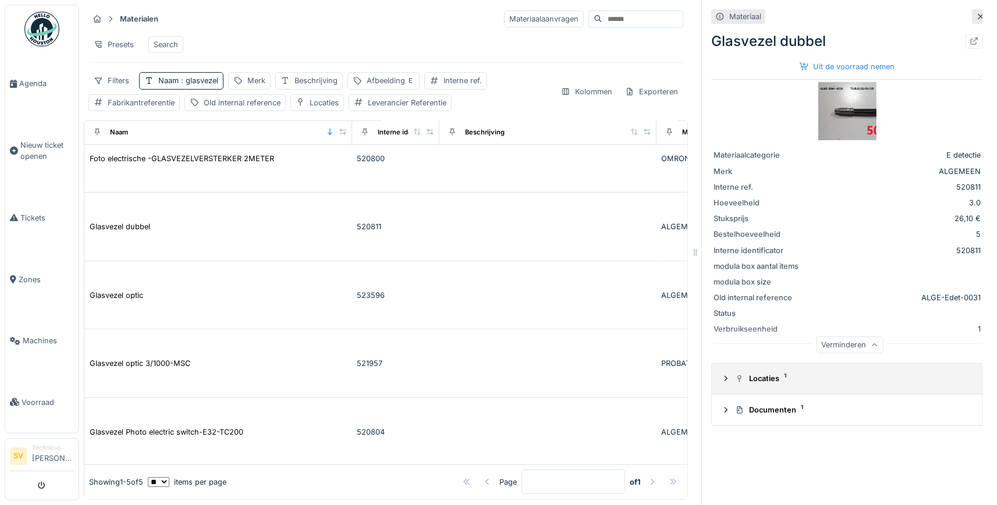
click at [776, 381] on div "Locaties 1" at bounding box center [851, 378] width 233 height 11
